Goal: Use online tool/utility: Utilize a website feature to perform a specific function

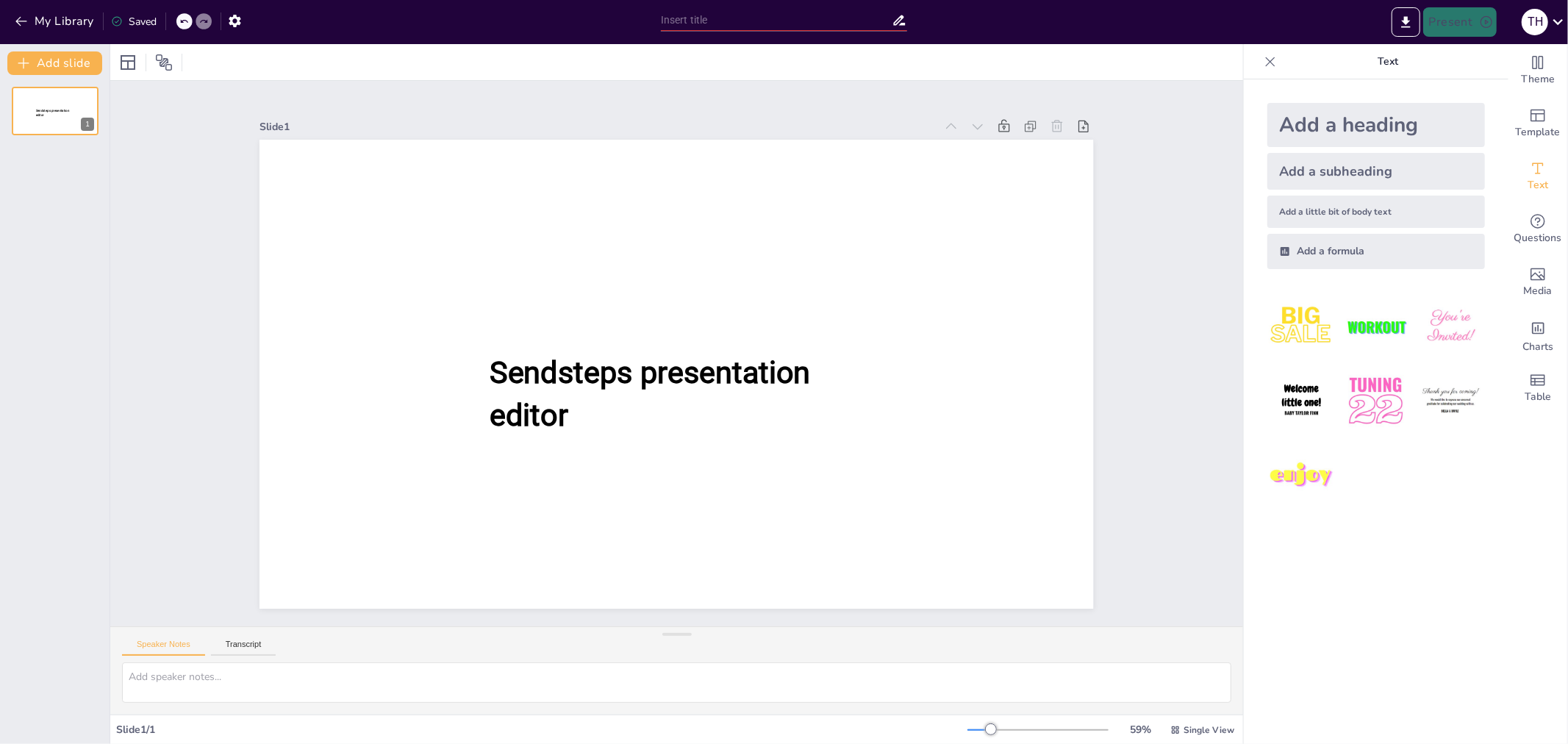
type input "Khám Phá Cấu Trúc và Chức Năng Của Rễ Cây Trong Cơ Quan Sinh Dưỡng"
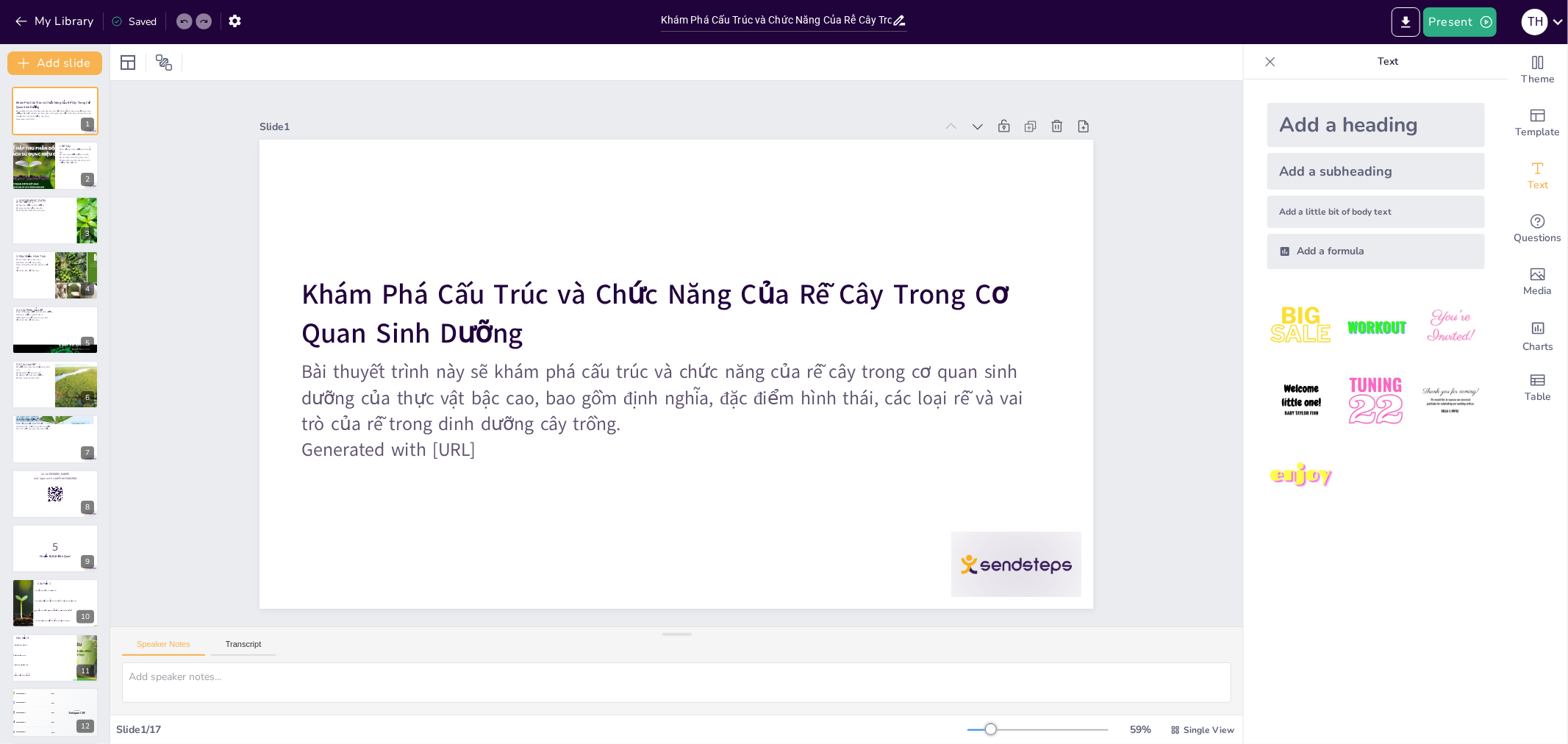
checkbox input "true"
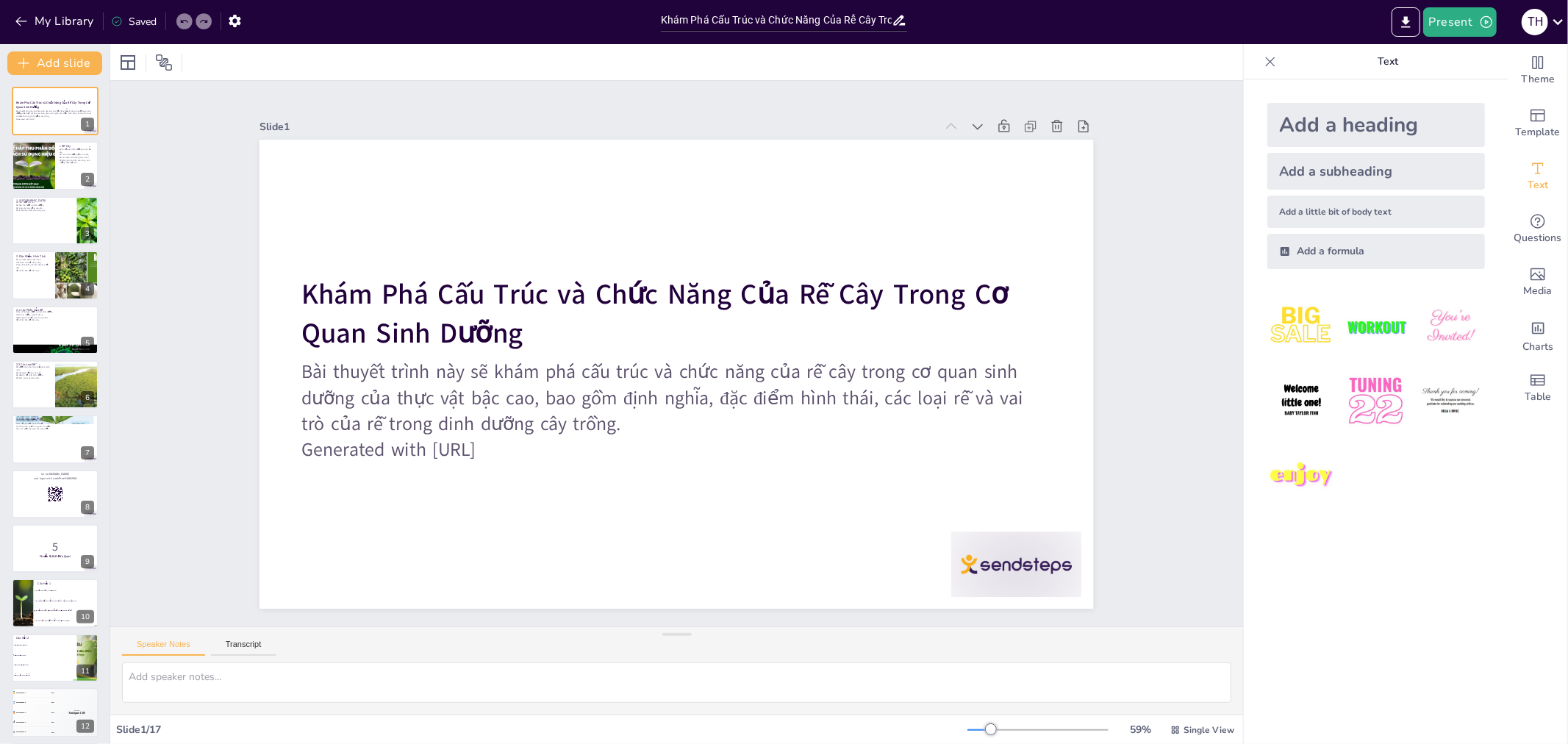
checkbox input "true"
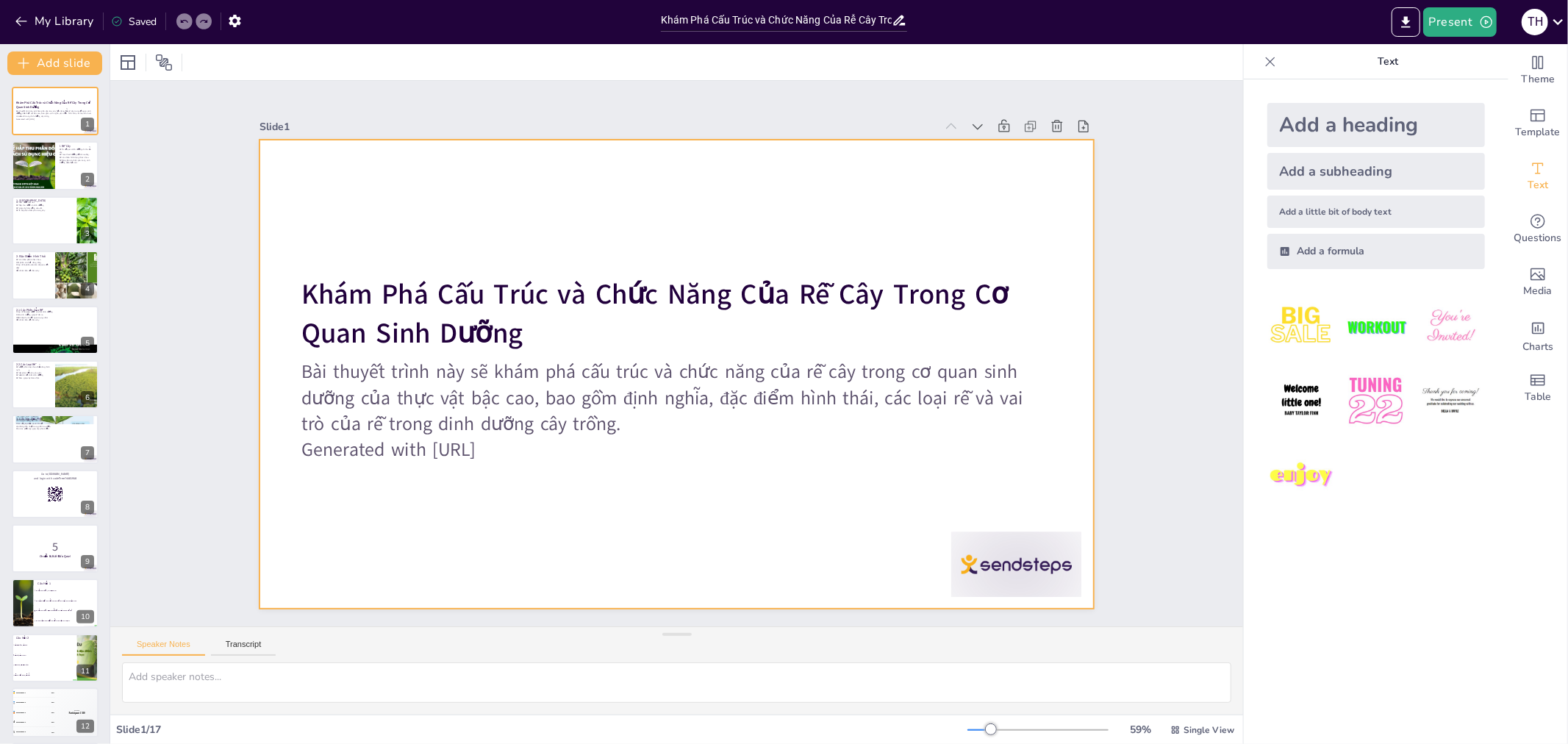
checkbox input "true"
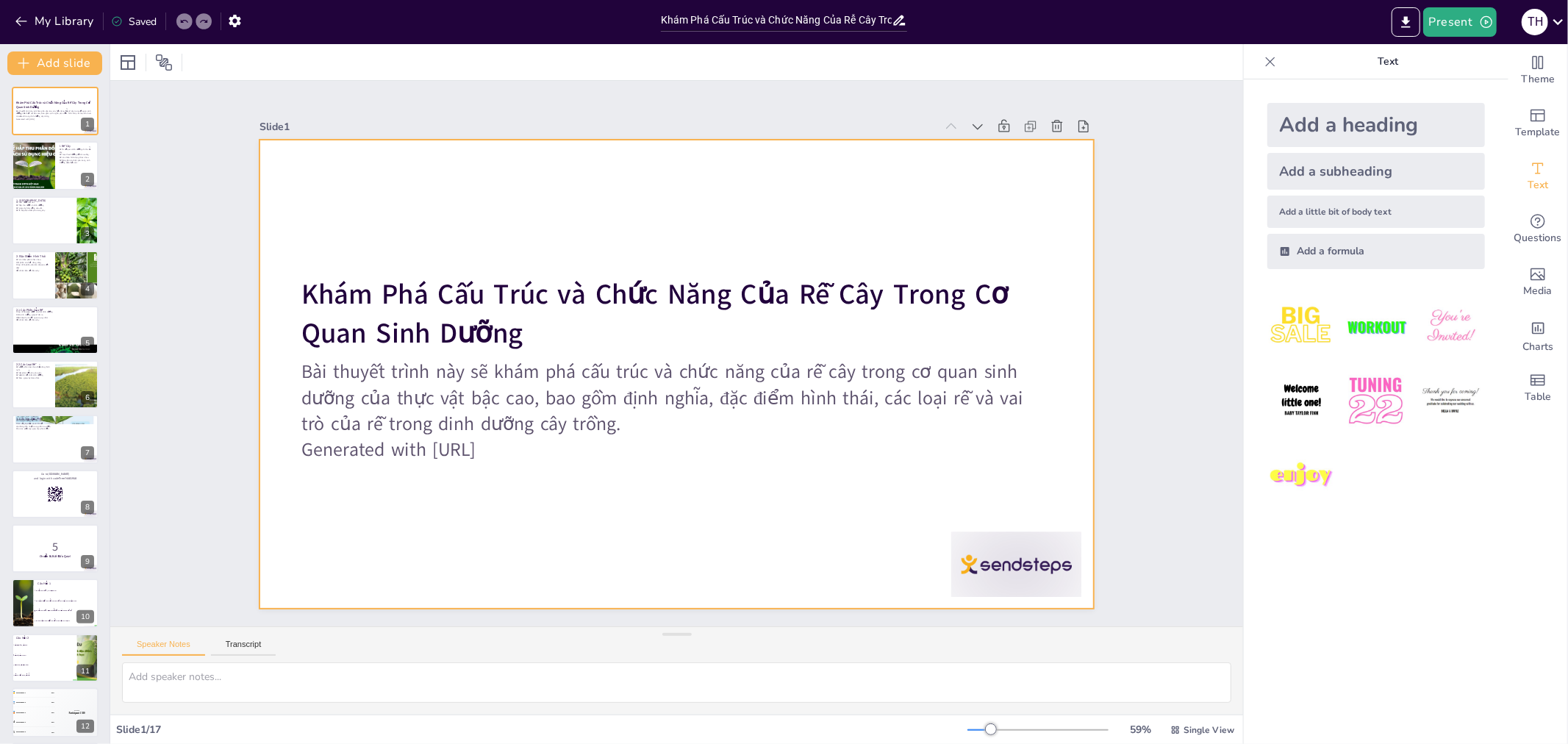
checkbox input "true"
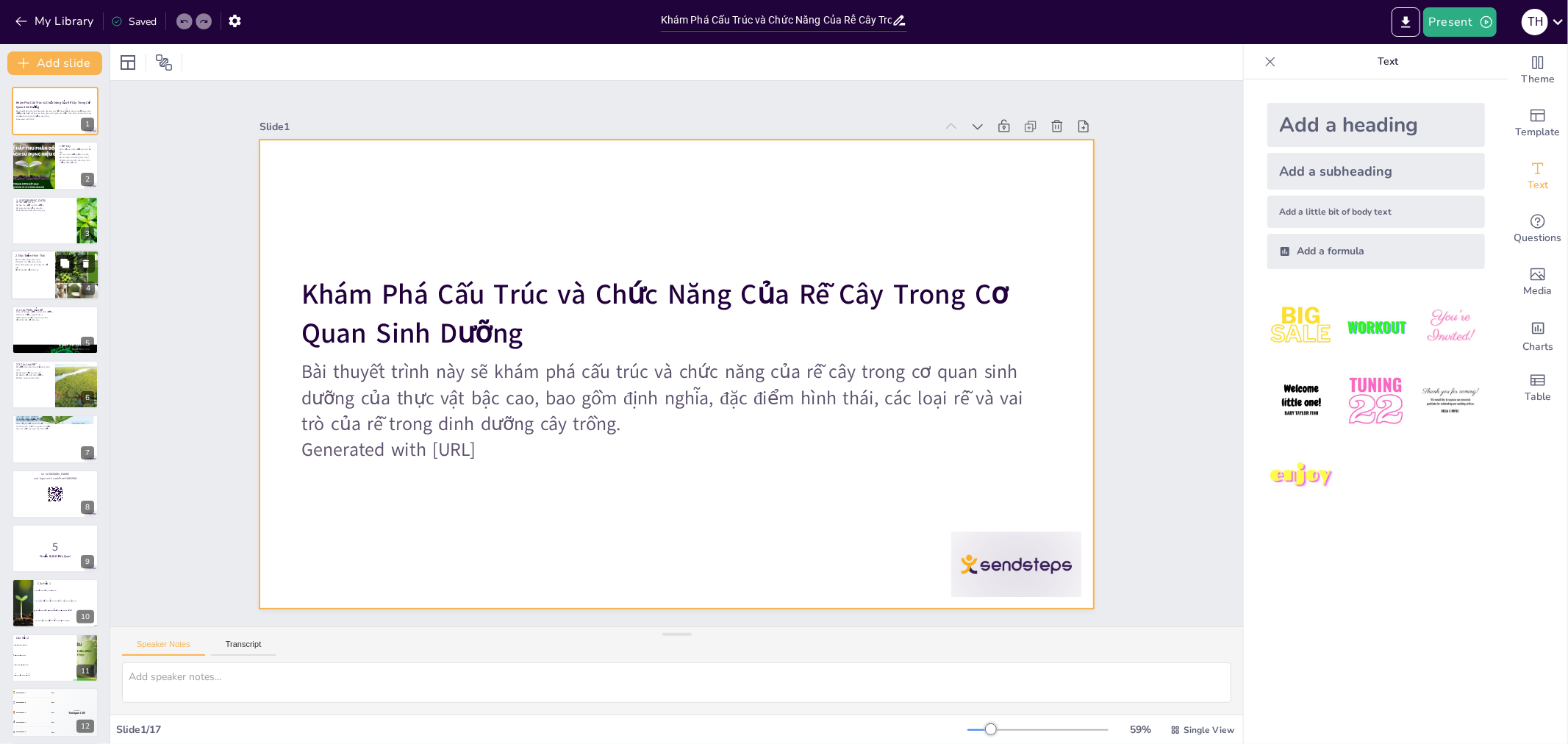
checkbox input "true"
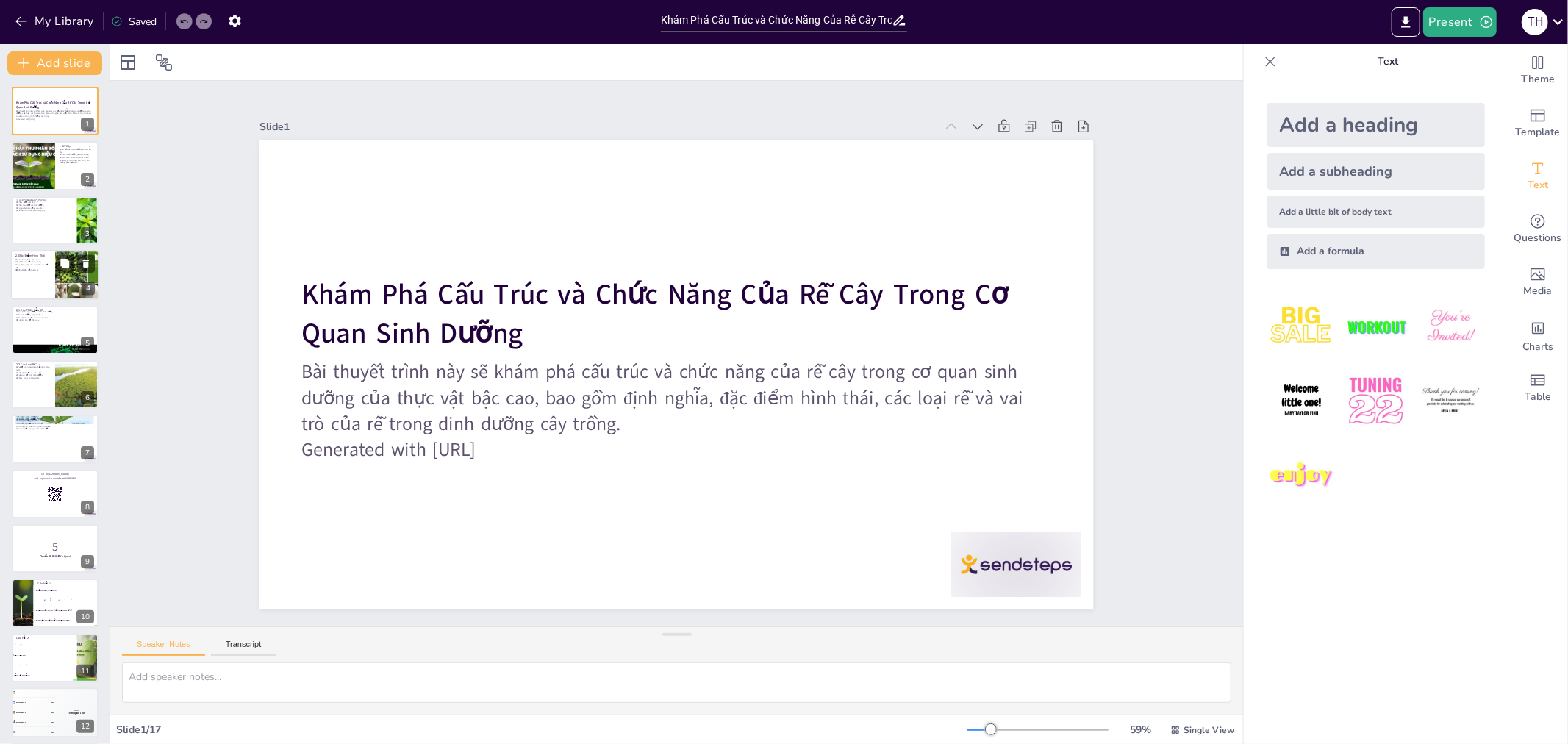
checkbox input "true"
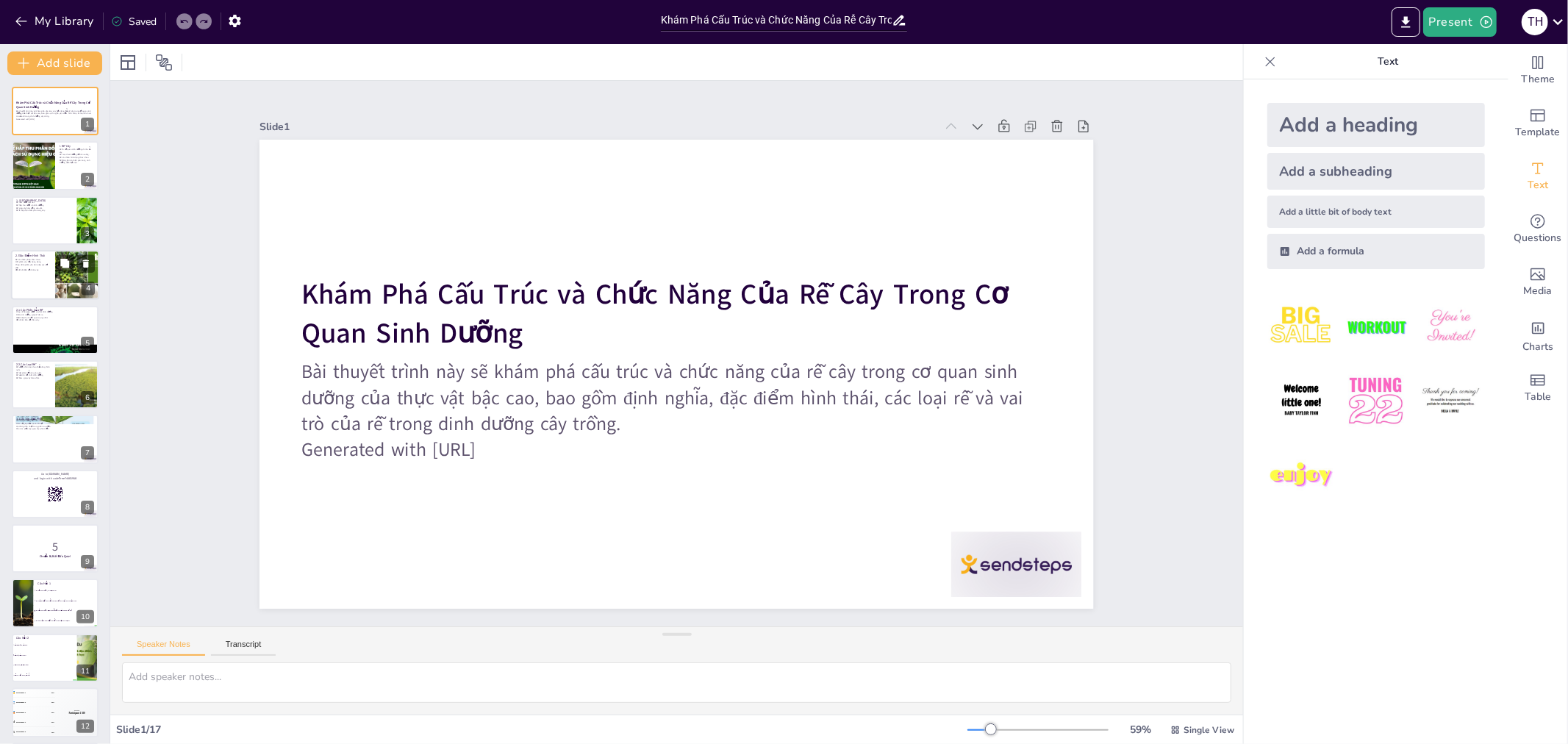
checkbox input "true"
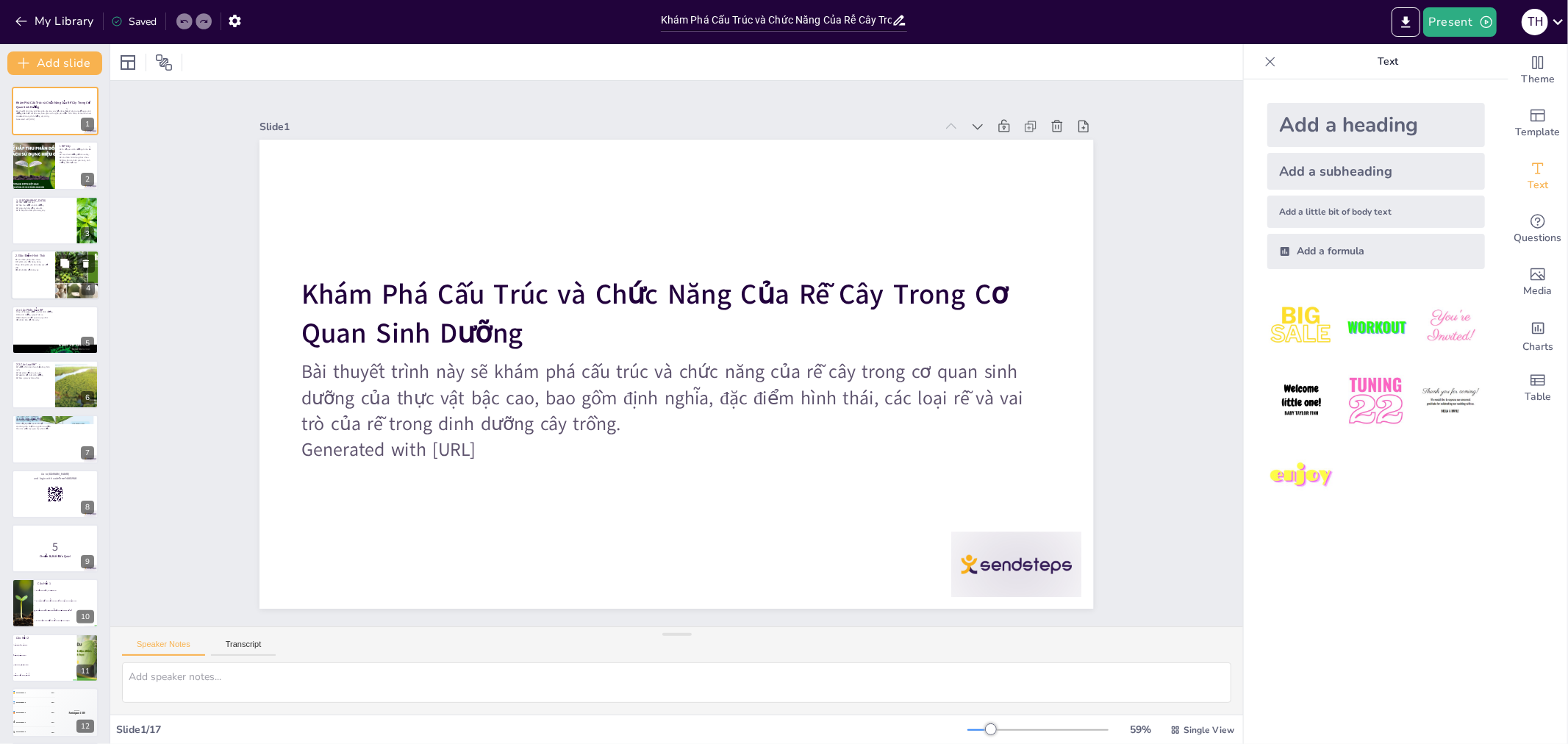
checkbox input "true"
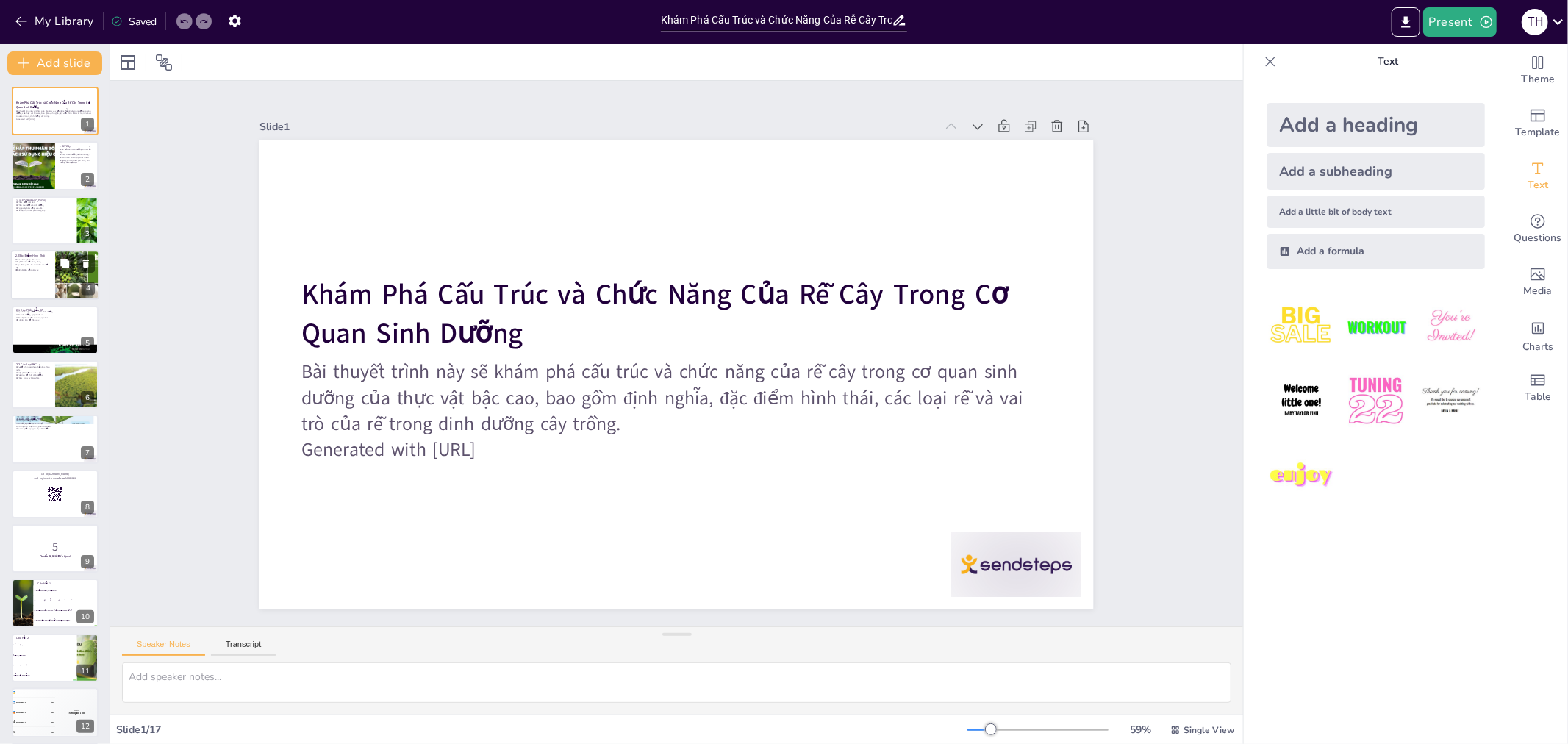
checkbox input "true"
click at [30, 270] on p "Cổ rễ nối liền với thân cây." at bounding box center [33, 270] width 35 height 3
type textarea "Cấu trúc phức tạp của rễ với nhiều phần khác nhau giúp cây thực hiện các chức n…"
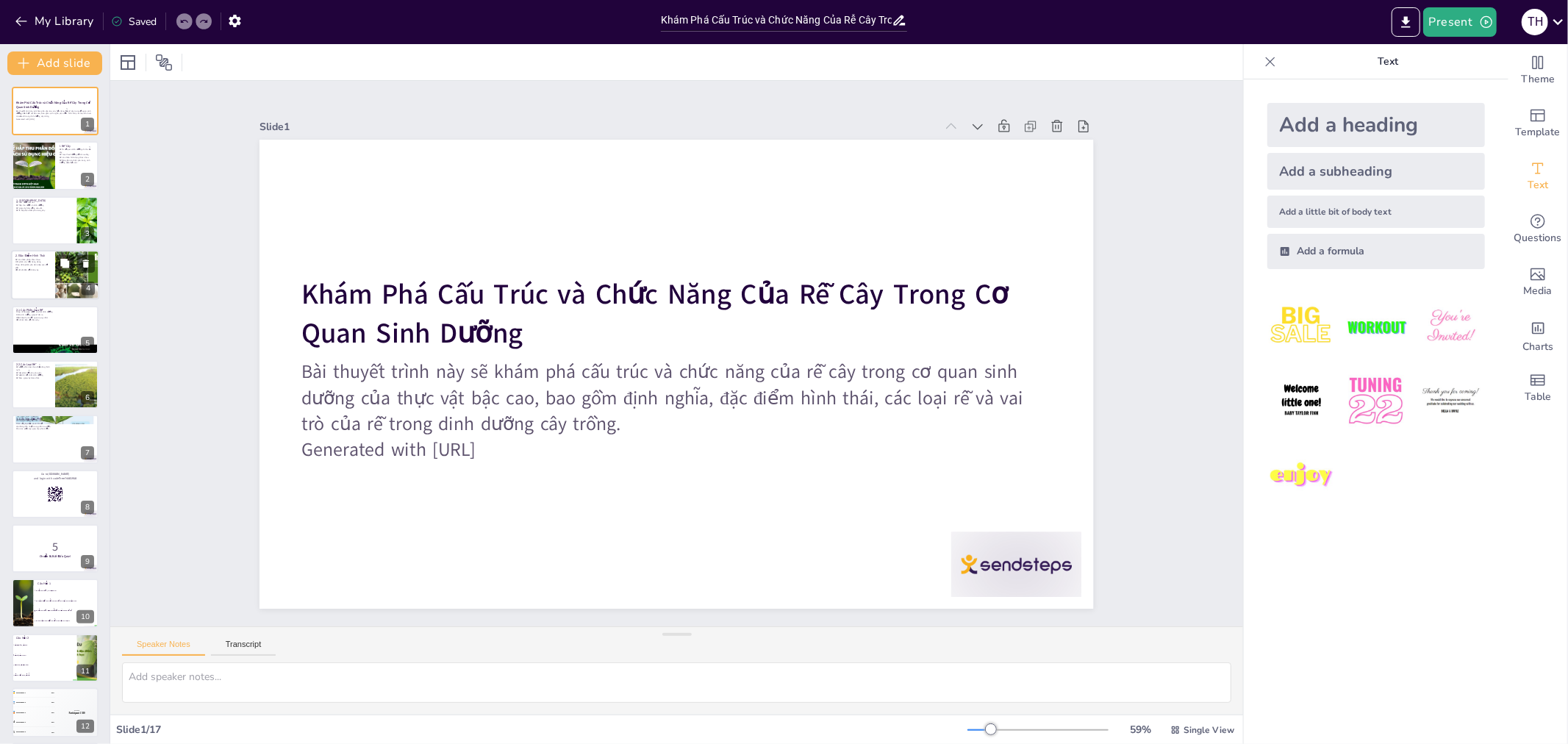
checkbox input "true"
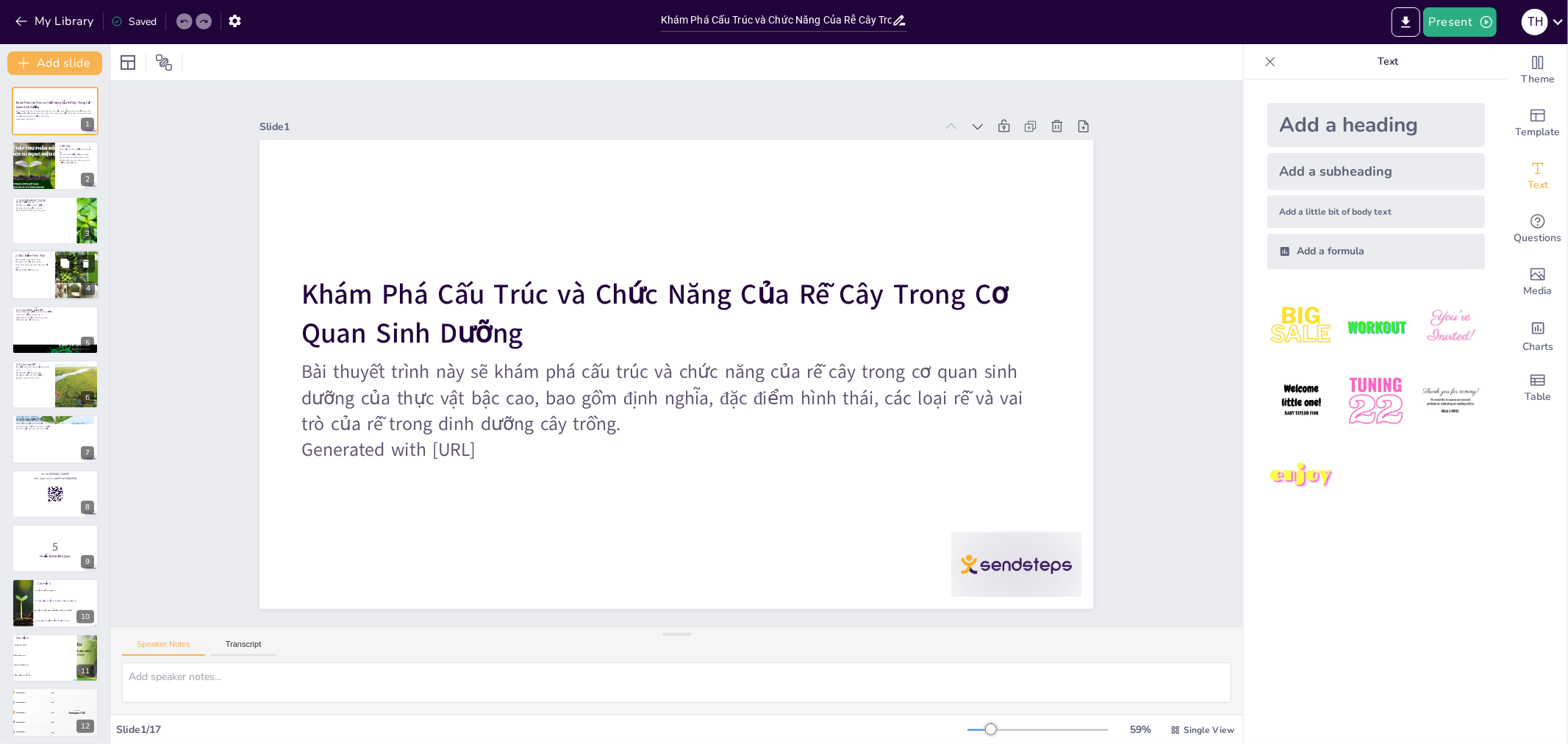
checkbox input "true"
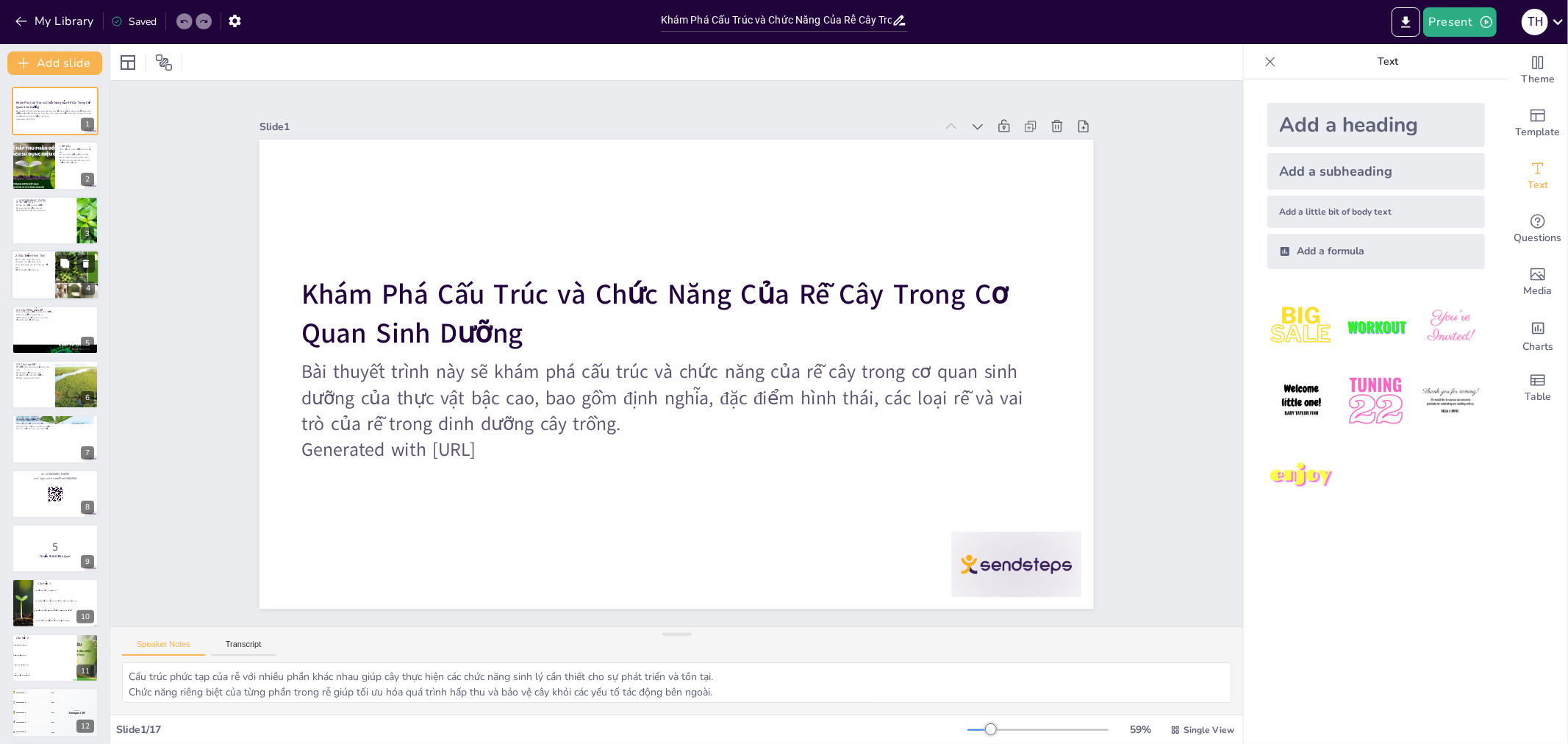
checkbox input "true"
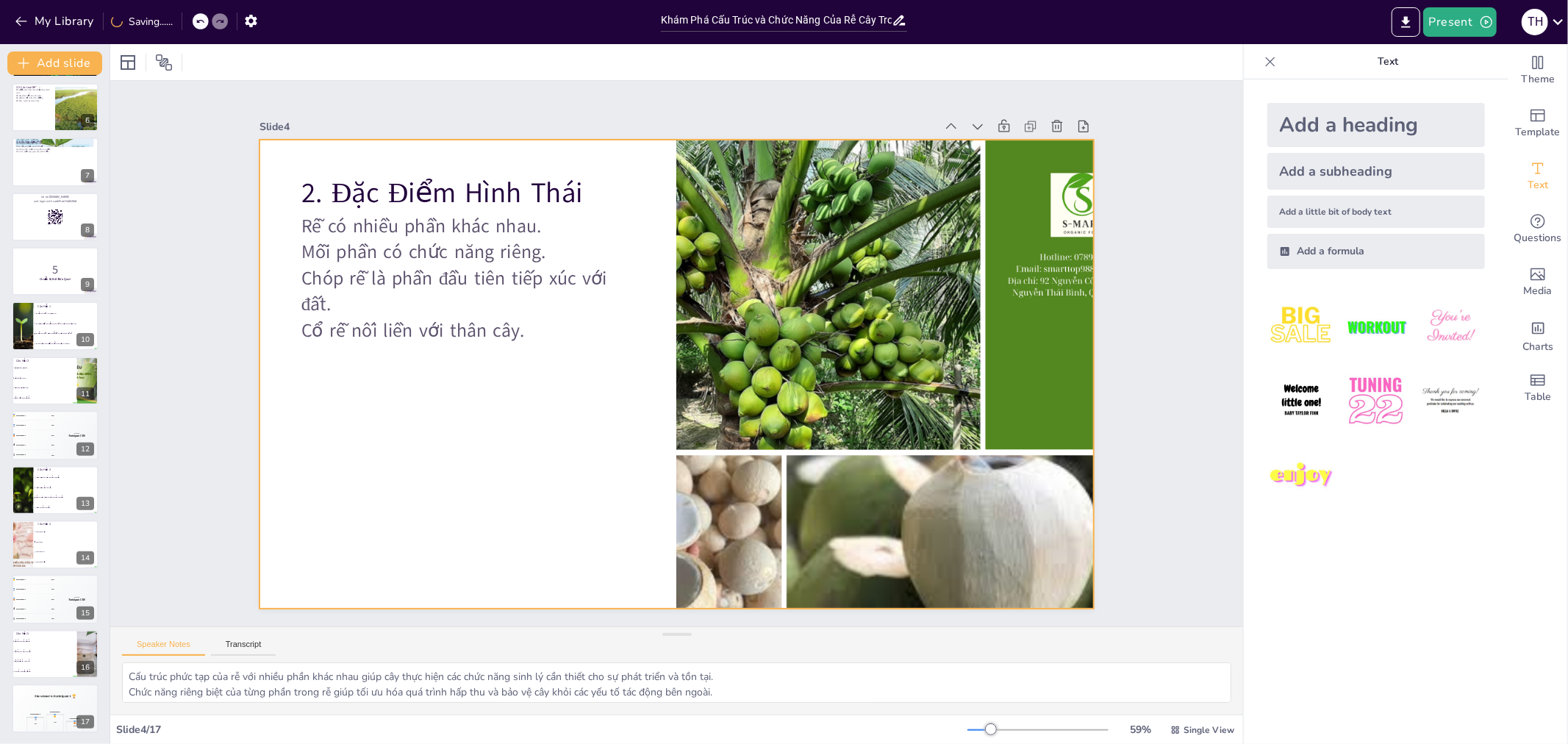
checkbox input "true"
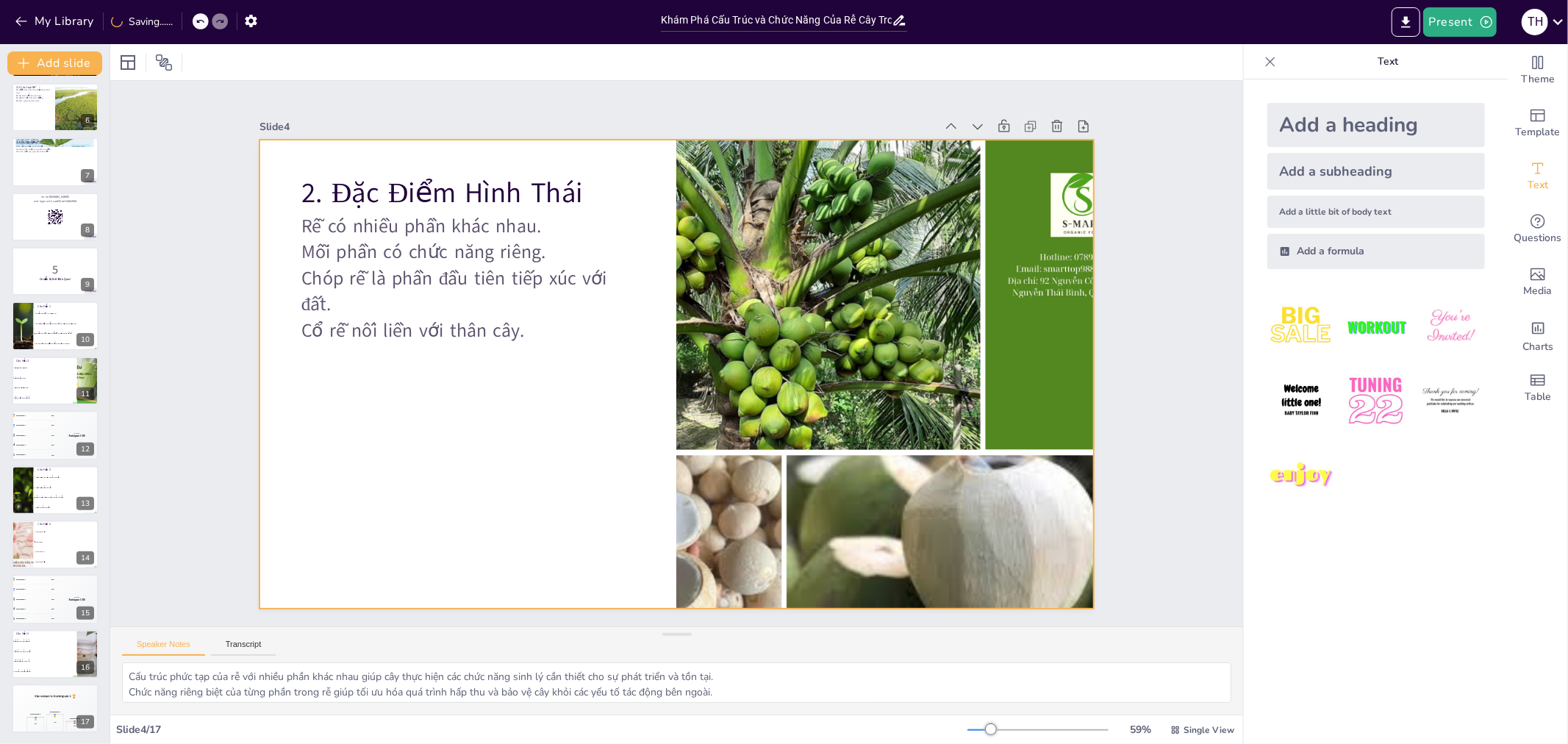
checkbox input "true"
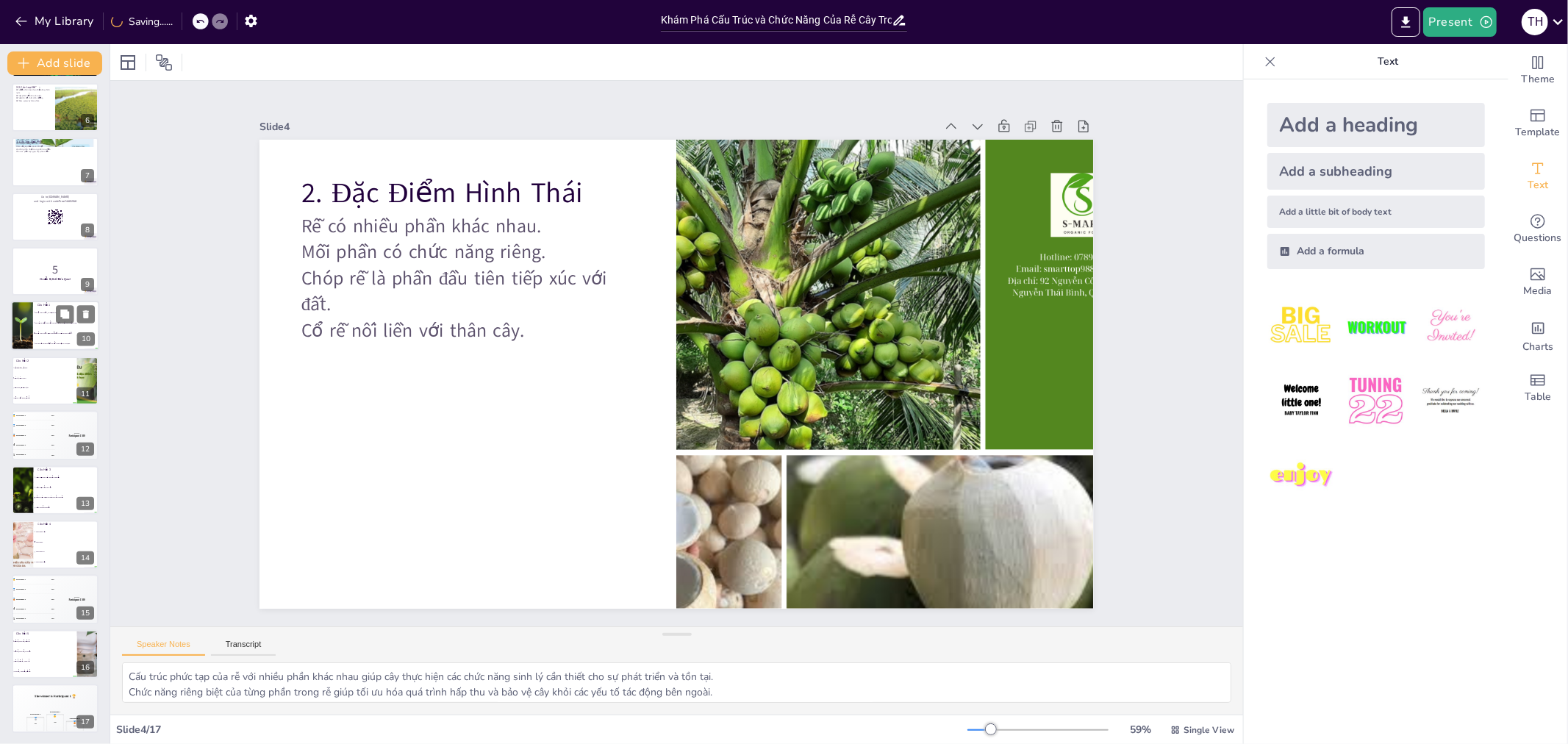
checkbox input "true"
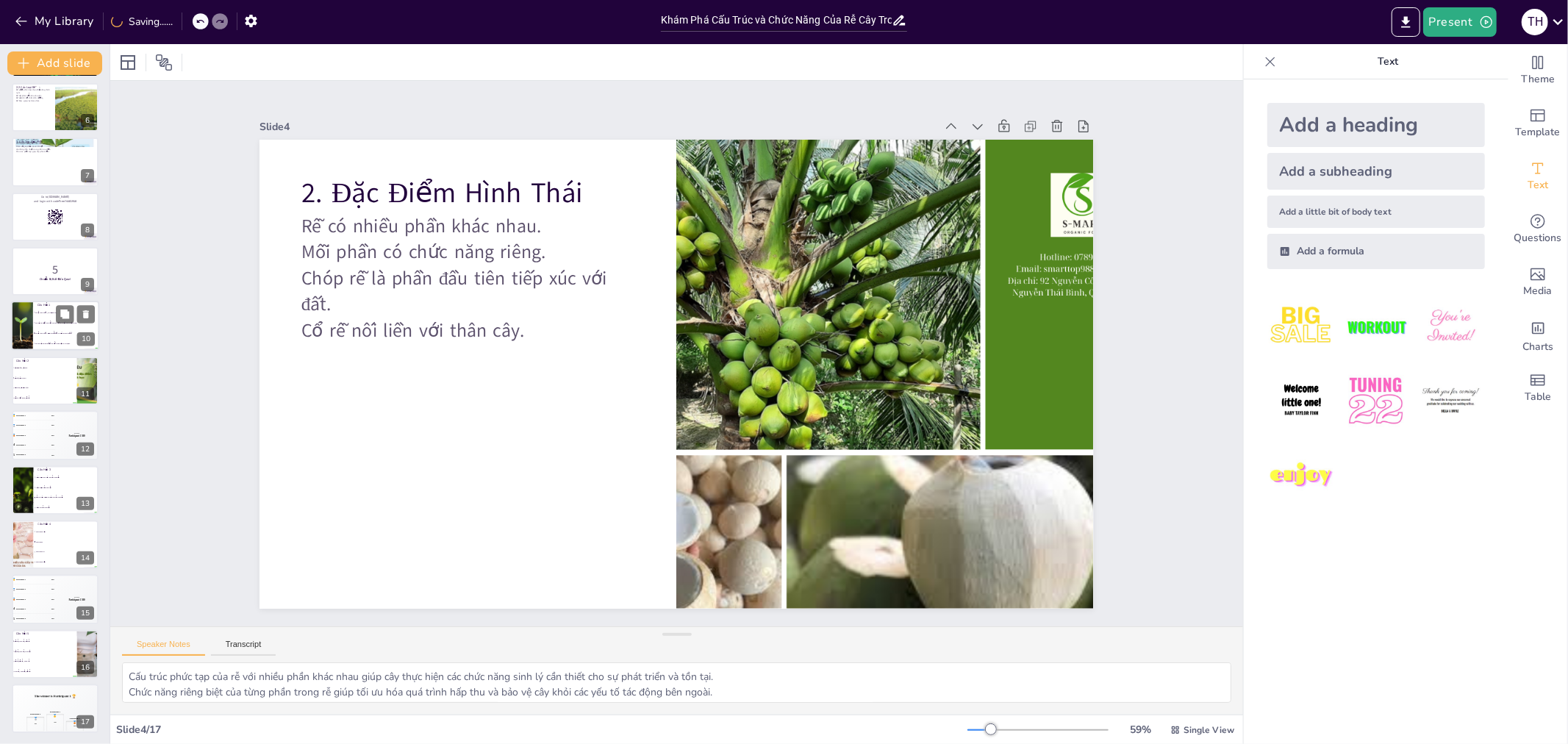
checkbox input "true"
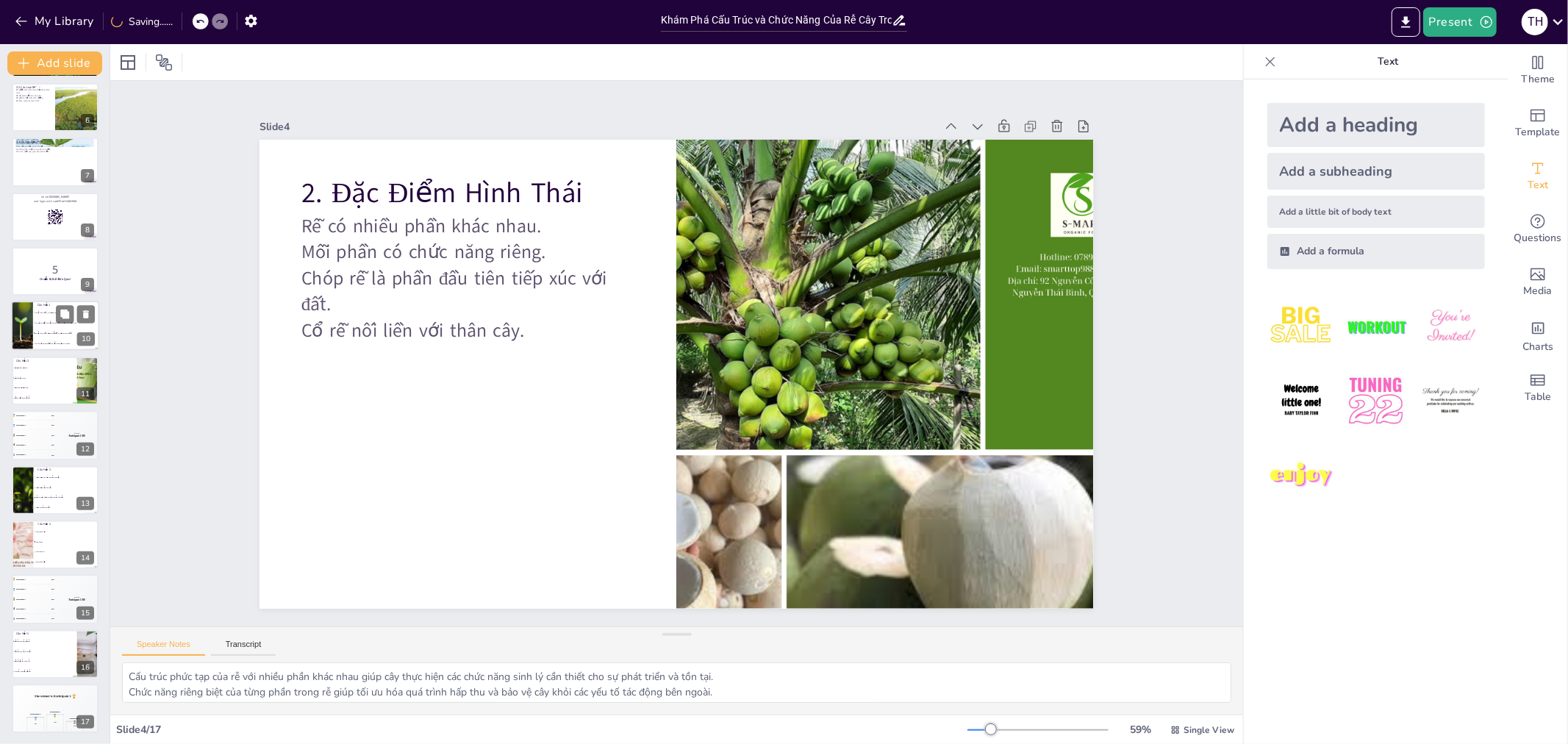
checkbox input "true"
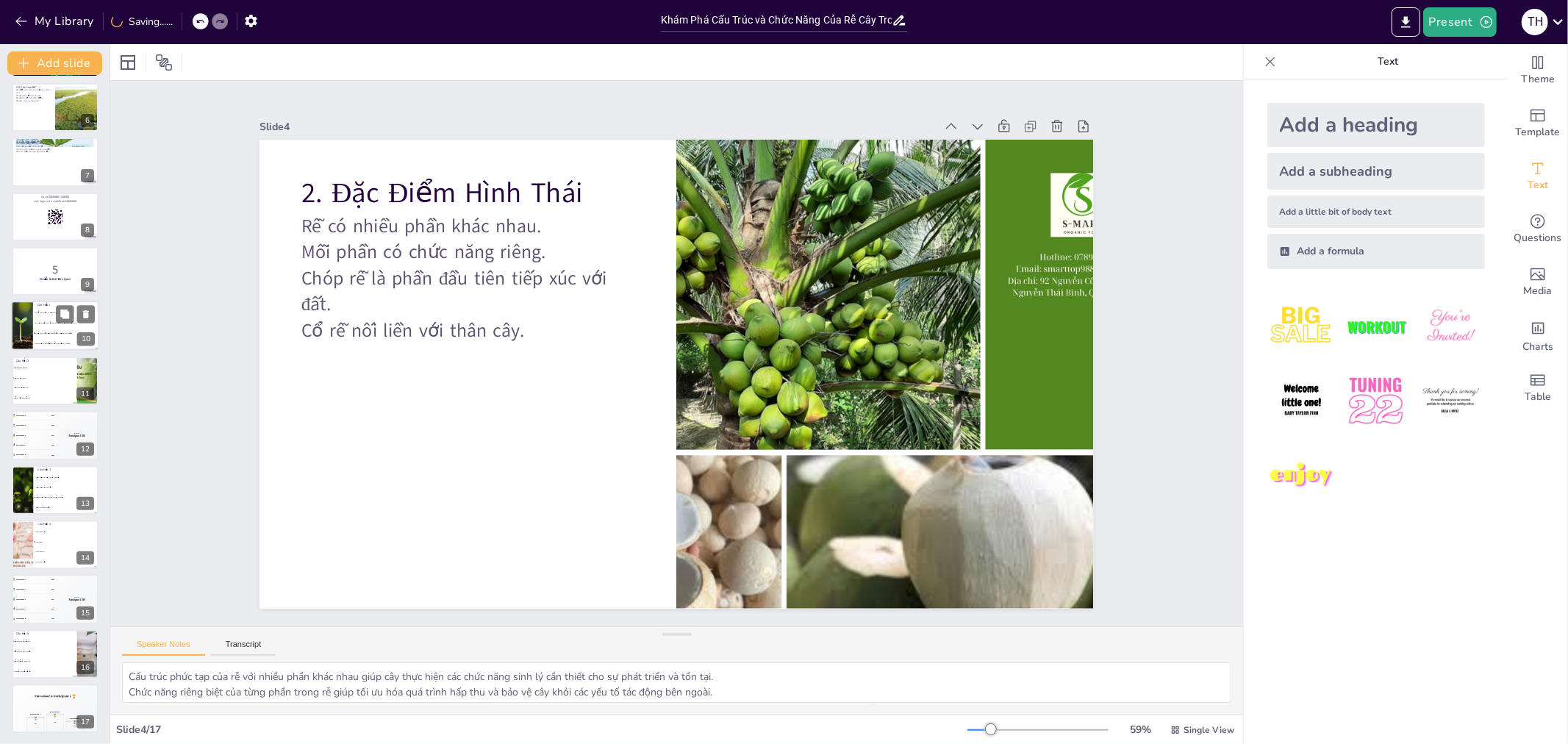
checkbox input "true"
click at [52, 333] on span "Bó gỗ hình chữ V kẹp libe ở giữa và xếp không thứ tự." at bounding box center [67, 333] width 63 height 2
type textarea "Đáp án đúng là Bó gỗ hình chữ V kẹp libe ở giữa và xếp không thứ tự, như đã đề …"
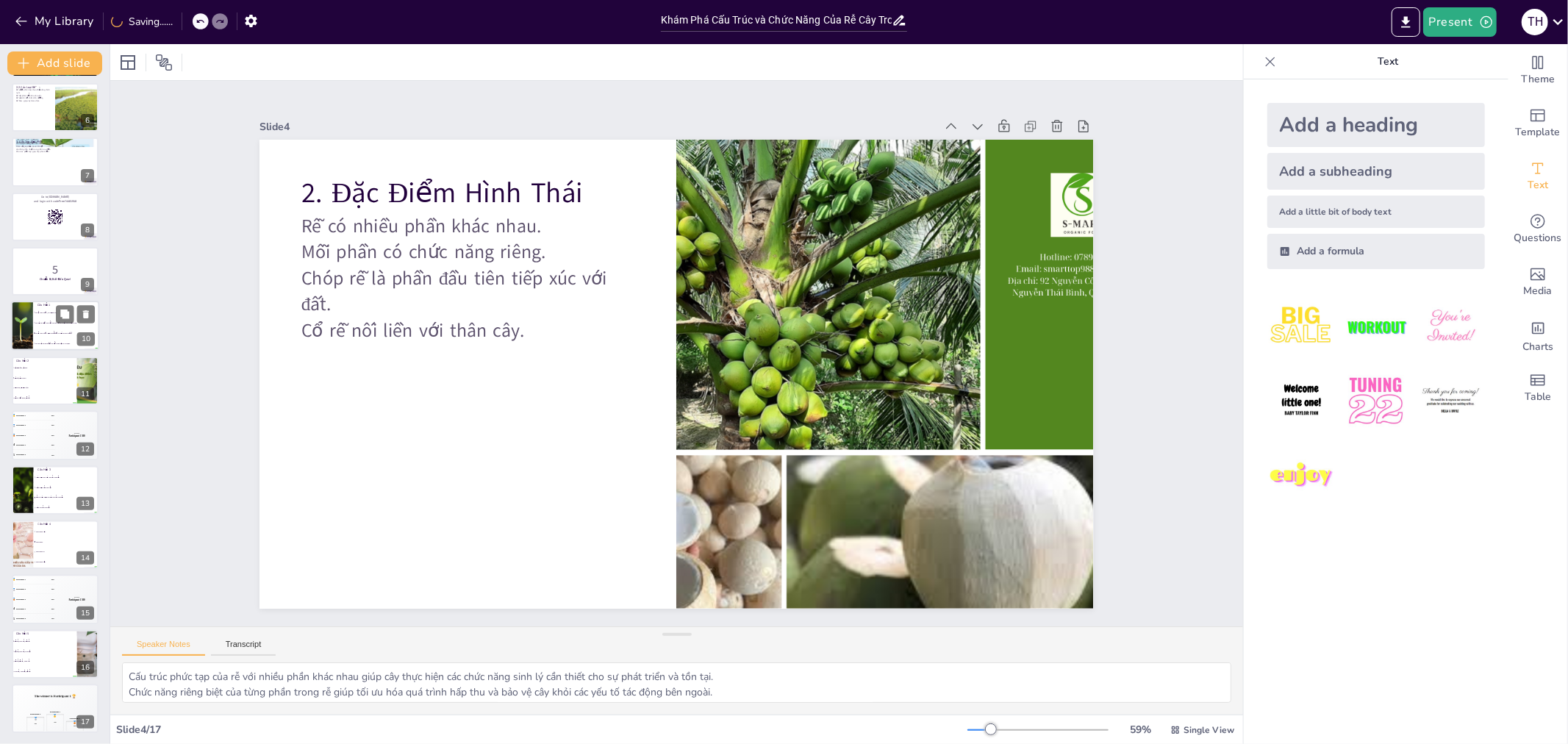
checkbox input "true"
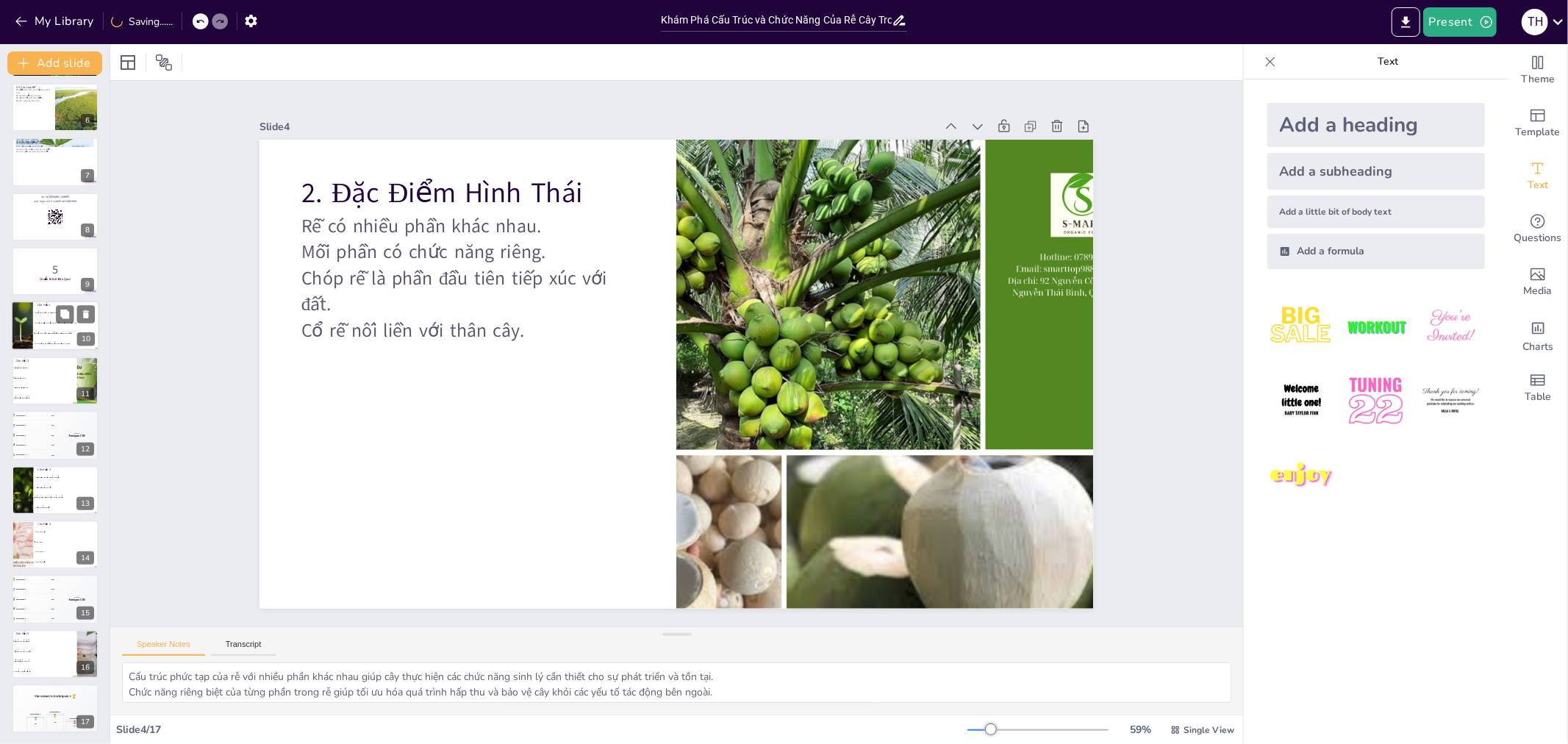
checkbox input "true"
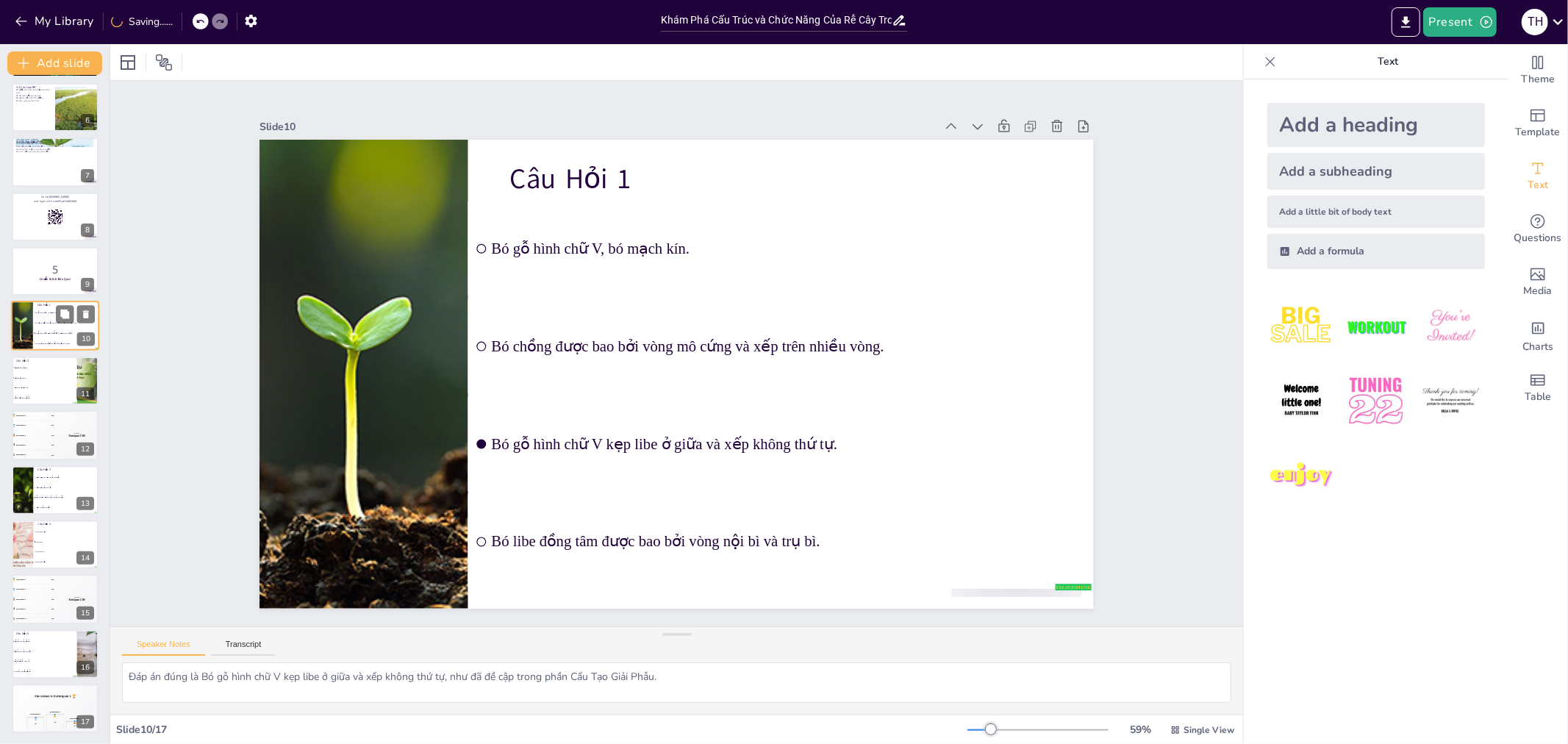
scroll to position [193, 0]
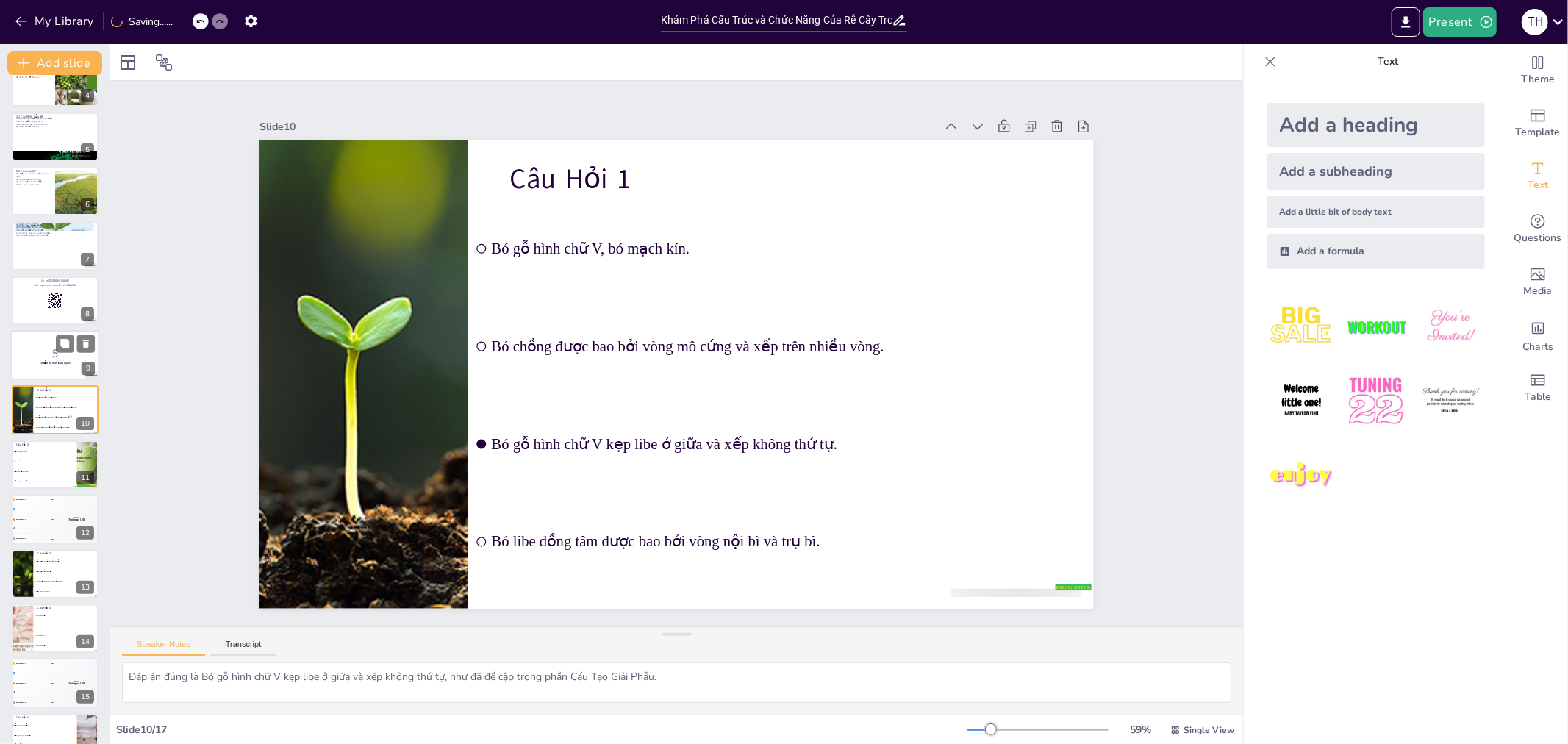
checkbox input "true"
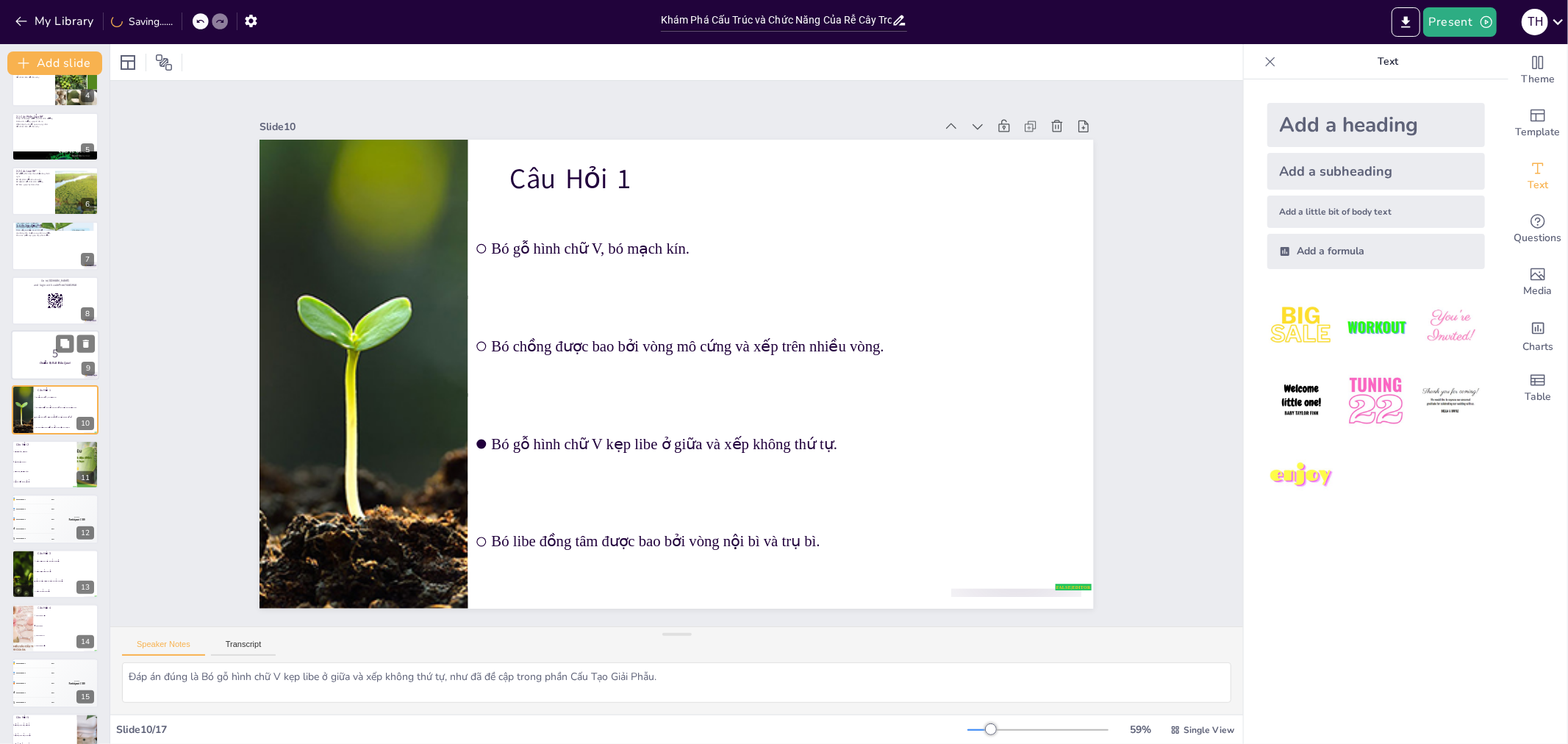
checkbox input "true"
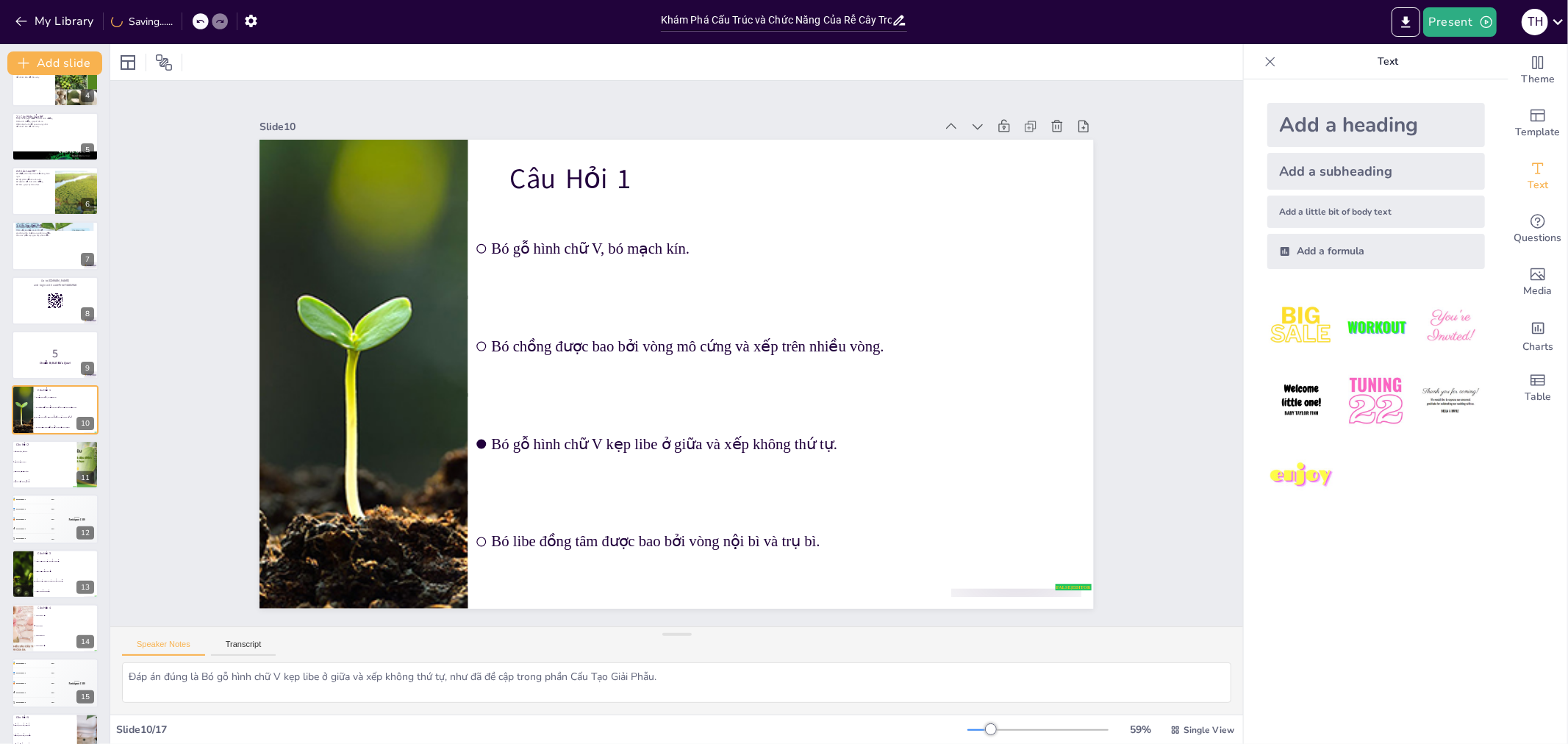
checkbox input "true"
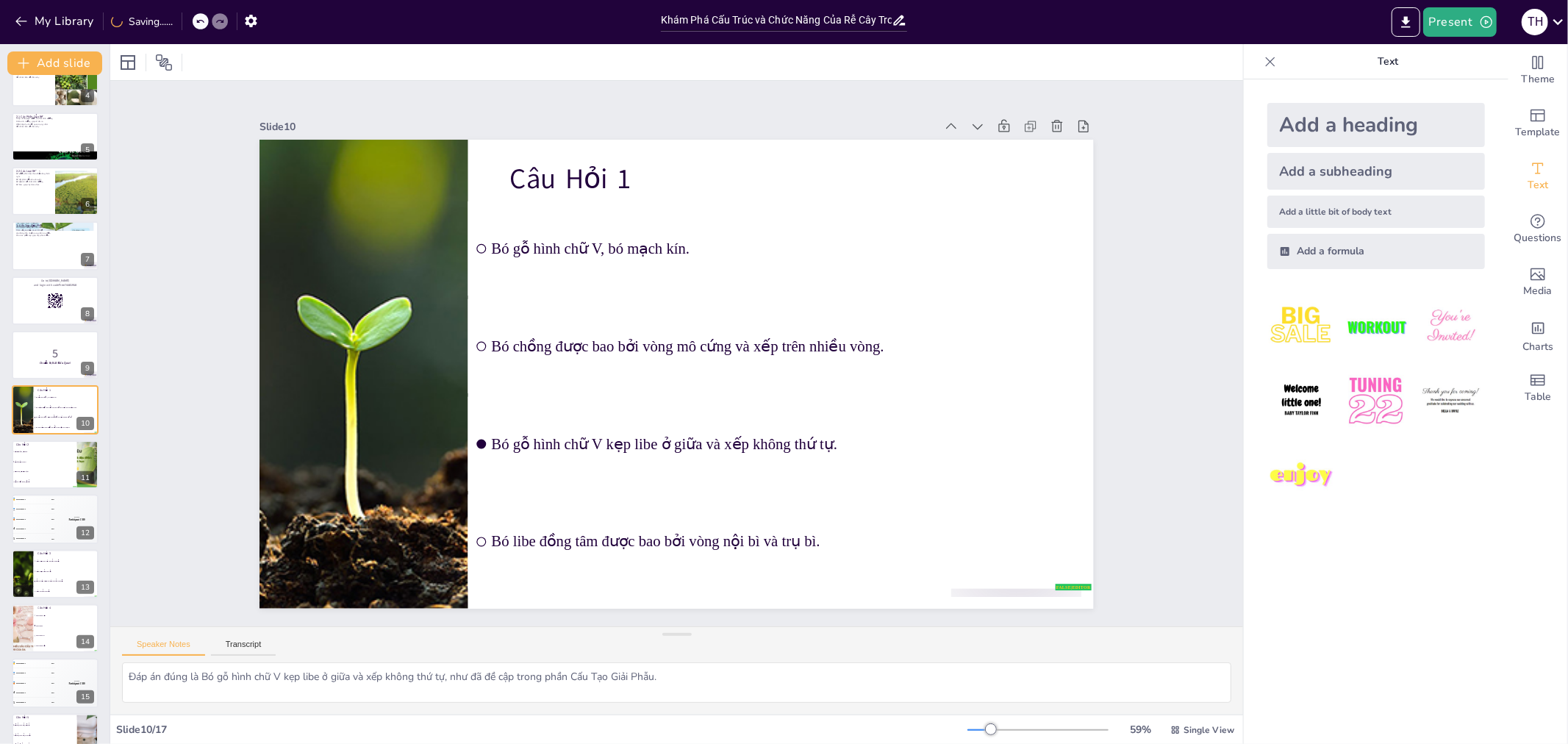
checkbox input "true"
click at [22, 22] on icon "button" at bounding box center [22, 22] width 15 height 15
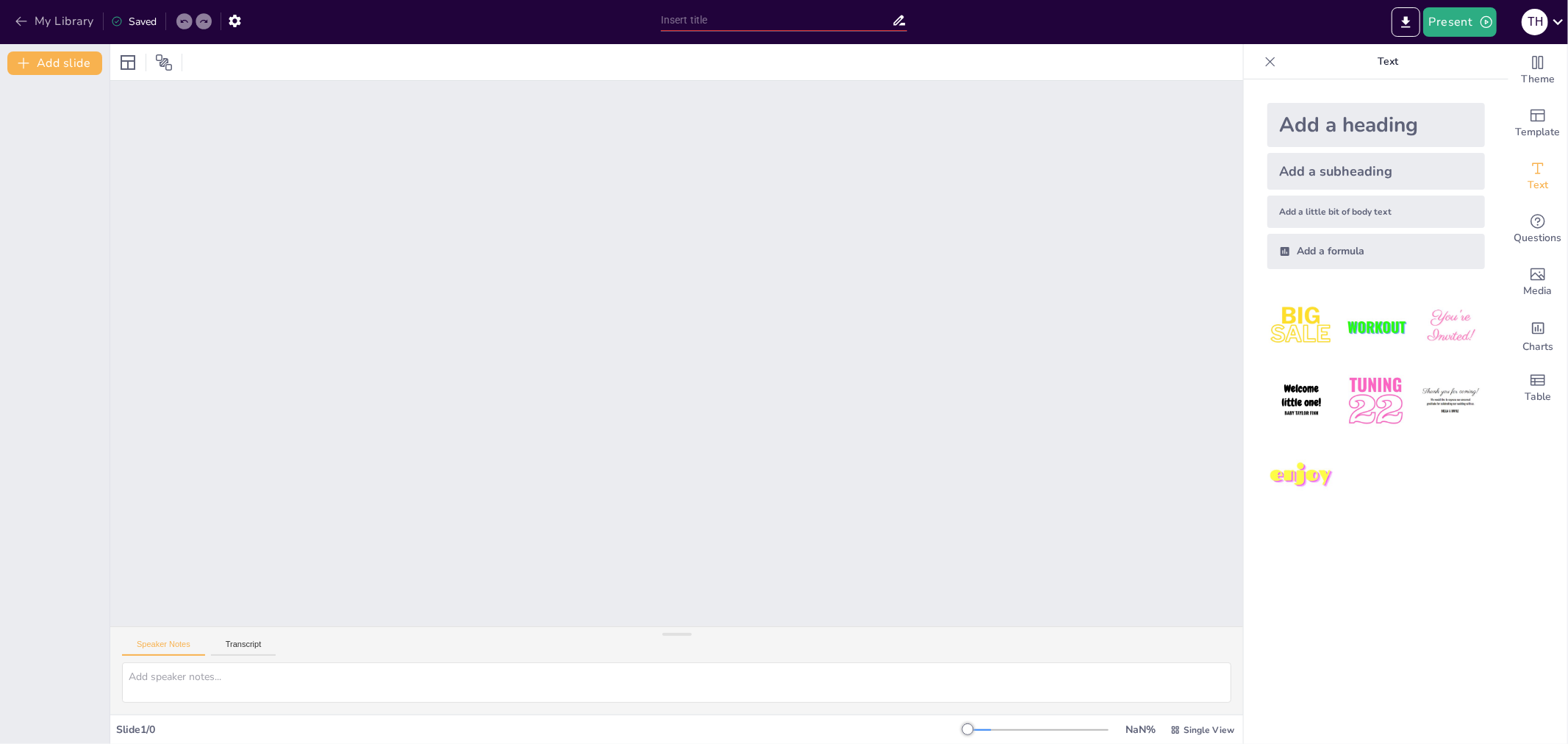
click at [20, 20] on icon "button" at bounding box center [21, 22] width 11 height 10
